Goal: Use online tool/utility: Utilize a website feature to perform a specific function

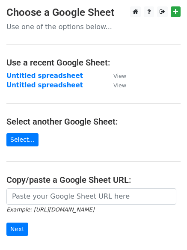
scroll to position [86, 0]
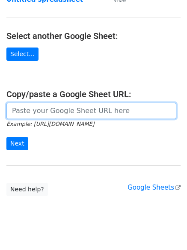
click at [34, 108] on input "url" at bounding box center [91, 111] width 170 height 16
click at [32, 109] on input "url" at bounding box center [91, 111] width 170 height 16
paste input "[URL][DOMAIN_NAME]"
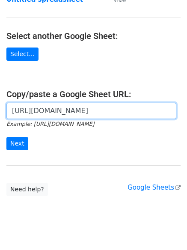
scroll to position [0, 187]
type input "[URL][DOMAIN_NAME]"
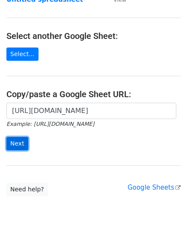
scroll to position [0, 0]
click at [12, 147] on input "Next" at bounding box center [17, 143] width 22 height 13
